Goal: Find specific page/section: Find specific page/section

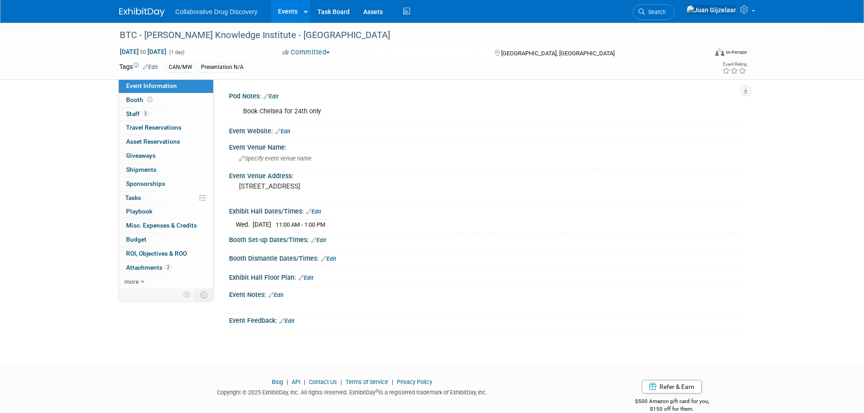
click at [120, 10] on img at bounding box center [141, 12] width 45 height 9
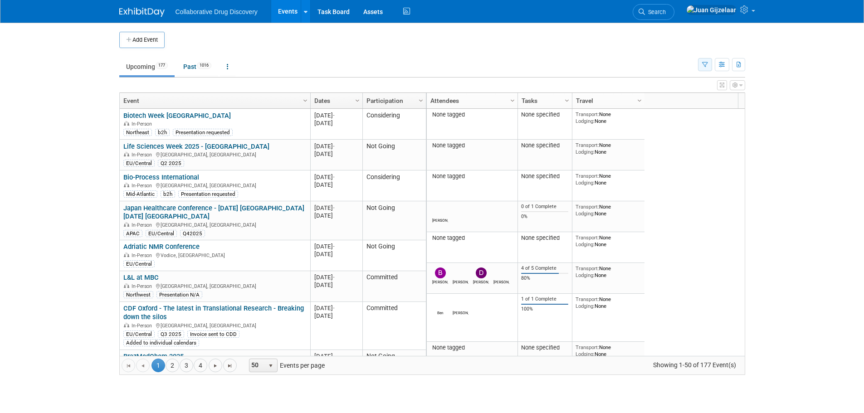
click at [699, 64] on button "button" at bounding box center [705, 64] width 14 height 13
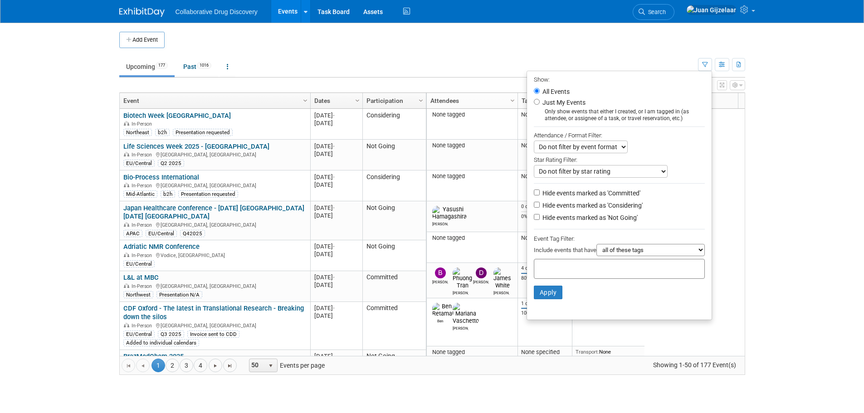
click at [600, 272] on input "text" at bounding box center [574, 267] width 73 height 9
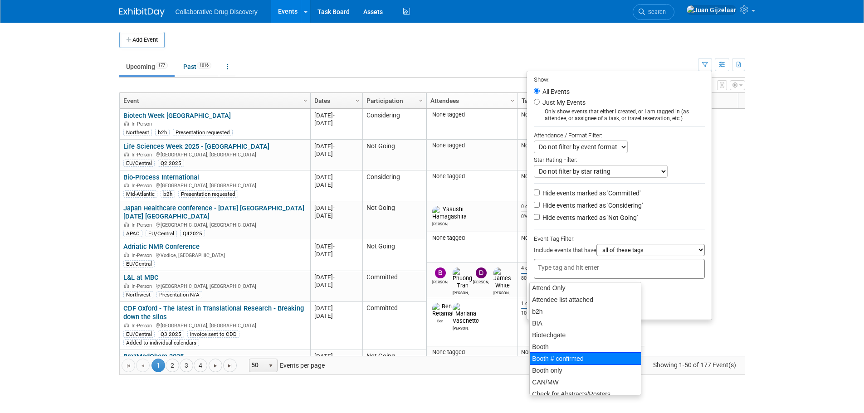
scroll to position [91, 0]
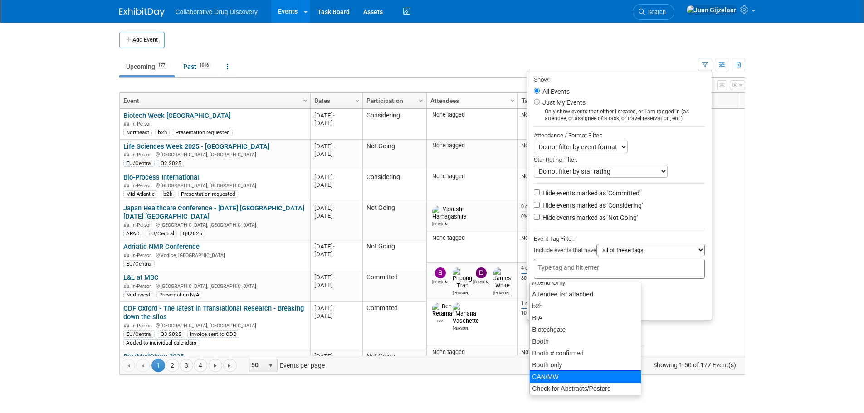
click at [576, 373] on div "CAN/MW" at bounding box center [585, 377] width 112 height 13
type input "CAN/MW"
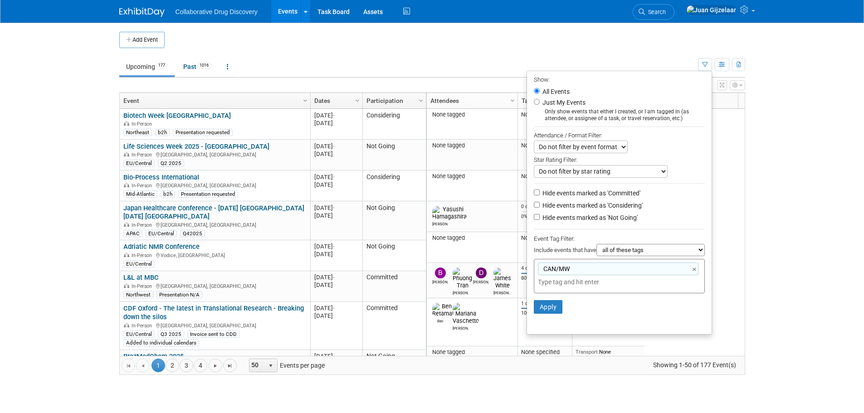
click at [541, 220] on label "Hide events marked as 'Not Going'" at bounding box center [589, 217] width 97 height 9
click at [538, 220] on input "Hide events marked as 'Not Going'" at bounding box center [537, 217] width 6 height 6
checkbox input "true"
click at [551, 307] on button "Apply" at bounding box center [548, 307] width 29 height 14
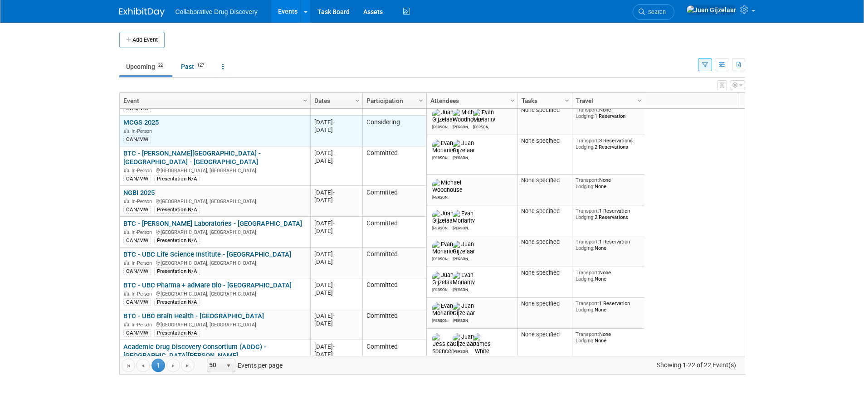
scroll to position [272, 0]
